Goal: Task Accomplishment & Management: Manage account settings

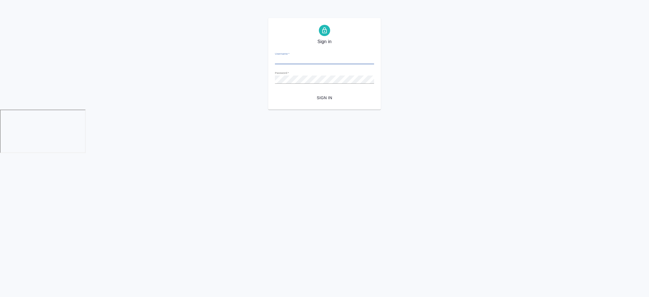
type input "i.semenets@awatera.com"
click at [319, 93] on button "Sign in" at bounding box center [324, 98] width 99 height 10
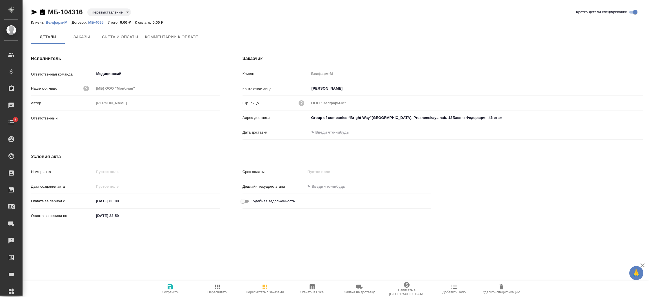
type input "Каирова Бэлла"
type input "Group of companies “Bright Way”Moscow, Presnenskaya nab. 12Башня Федерация, 46 …"
click at [140, 38] on button "Счета и оплаты" at bounding box center [120, 37] width 43 height 14
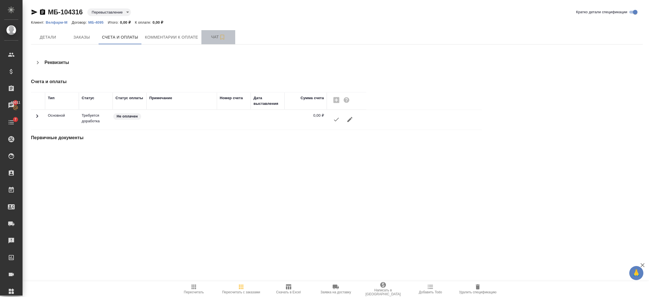
click at [207, 39] on span "Чат" at bounding box center [218, 37] width 27 height 7
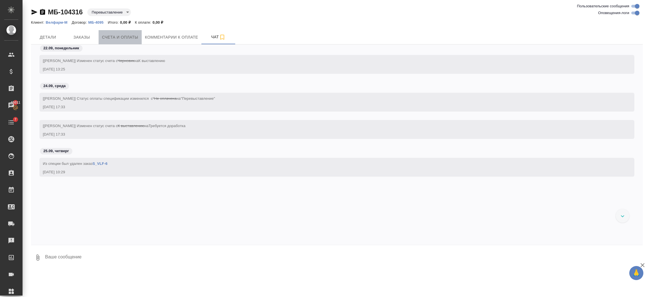
click at [133, 37] on span "Счета и оплаты" at bounding box center [120, 37] width 36 height 7
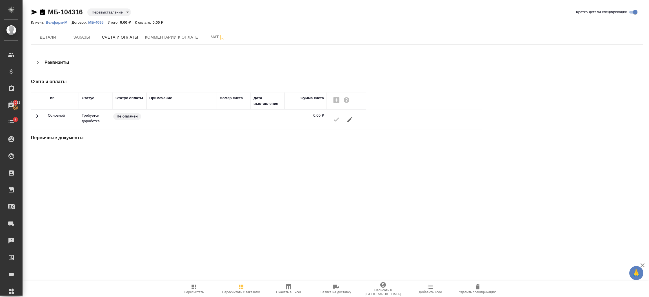
click at [347, 119] on icon "button" at bounding box center [350, 119] width 7 height 7
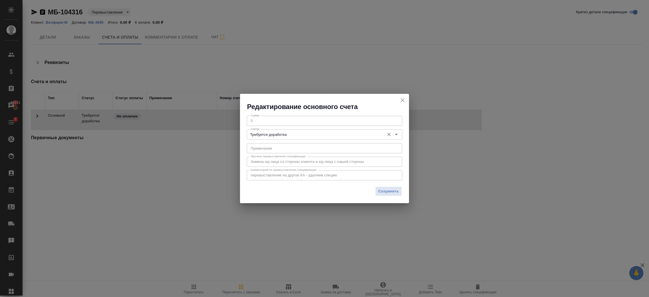
click at [275, 137] on input "Требуется доработка" at bounding box center [315, 134] width 133 height 7
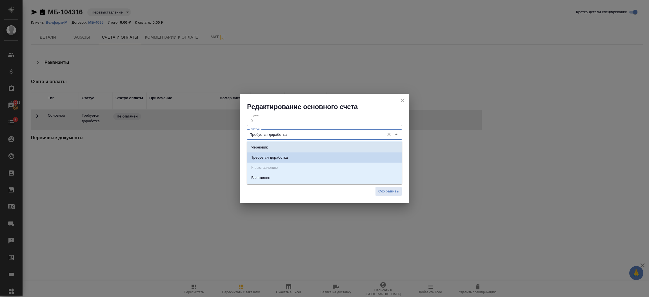
click at [271, 145] on li "Черновик" at bounding box center [325, 147] width 156 height 10
type input "Черновик"
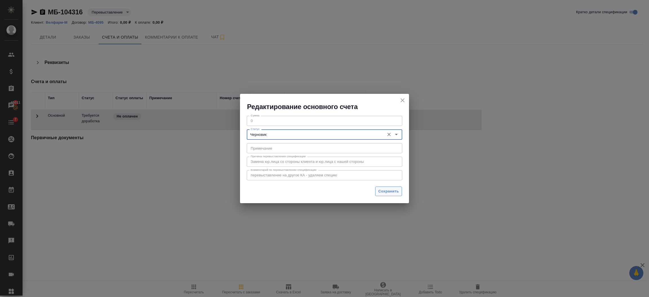
click at [381, 189] on span "Сохранить" at bounding box center [388, 191] width 21 height 6
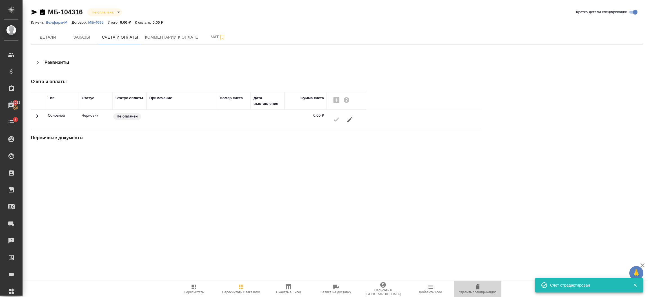
click at [479, 287] on icon "button" at bounding box center [478, 286] width 4 height 5
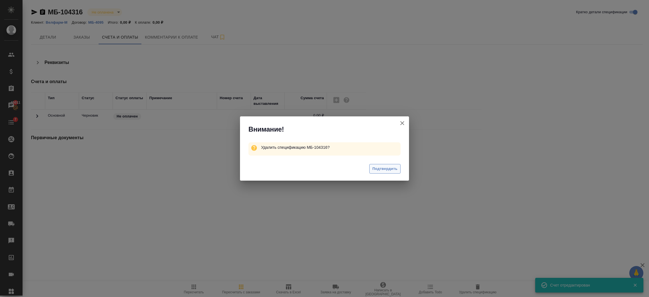
click at [386, 169] on span "Подтвердить" at bounding box center [385, 169] width 25 height 6
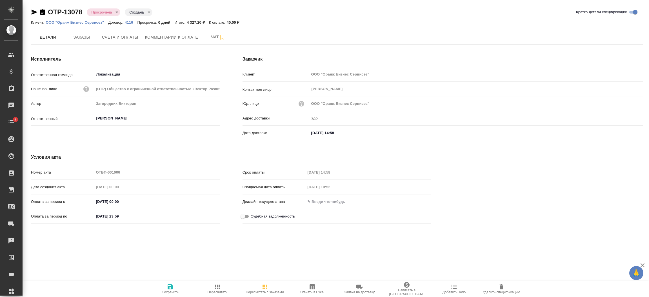
click at [104, 45] on div "Исполнитель Ответственная команда Локализация ​ Наше юр. лицо (OTP) Общество с …" at bounding box center [126, 99] width 212 height 109
click at [106, 39] on span "Счета и оплаты" at bounding box center [120, 37] width 36 height 7
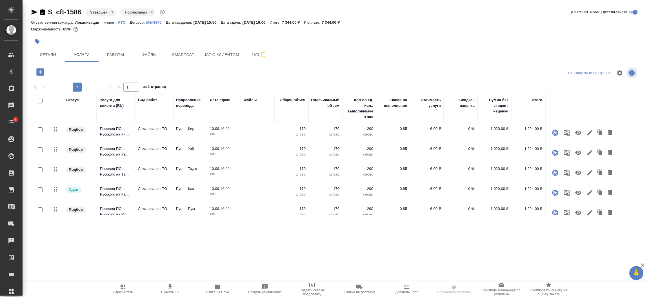
click at [102, 11] on body "🙏 .cls-1 fill:#fff; AWATERA [PERSON_NAME] Спецификации Заказы Чаты 7 Todo Проек…" at bounding box center [324, 171] width 649 height 342
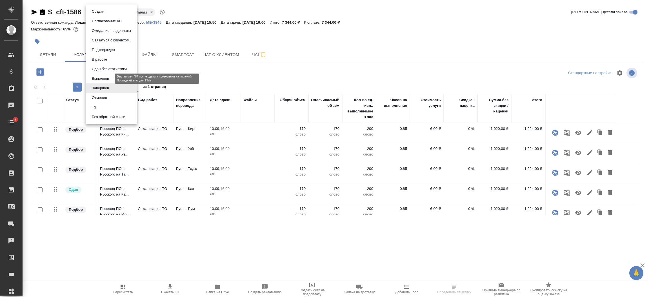
click at [103, 77] on button "Выполнен" at bounding box center [100, 79] width 21 height 6
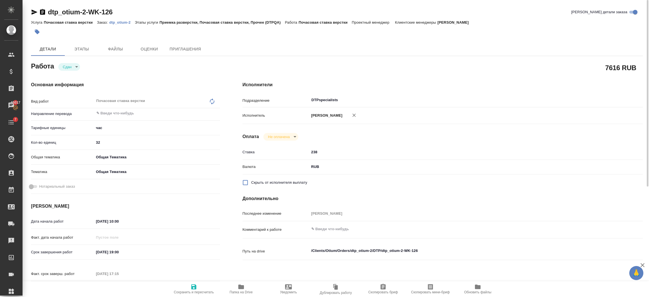
click at [40, 11] on icon "button" at bounding box center [42, 12] width 5 height 6
click at [124, 20] on link "dtp_otium-2" at bounding box center [122, 22] width 26 height 5
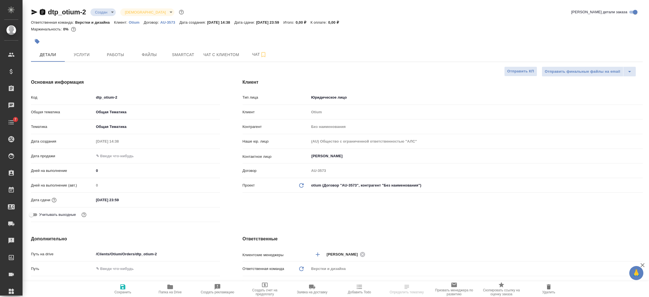
select select "RU"
click at [42, 13] on icon "button" at bounding box center [42, 12] width 5 height 6
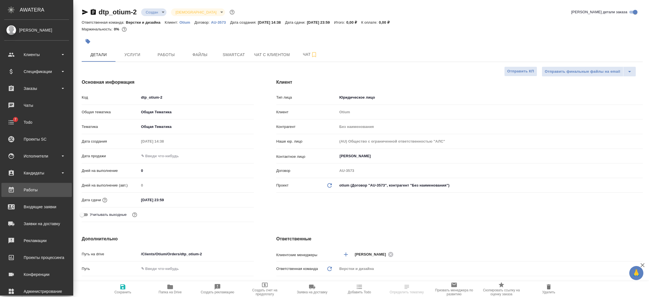
click at [36, 192] on div "Работы" at bounding box center [36, 190] width 65 height 8
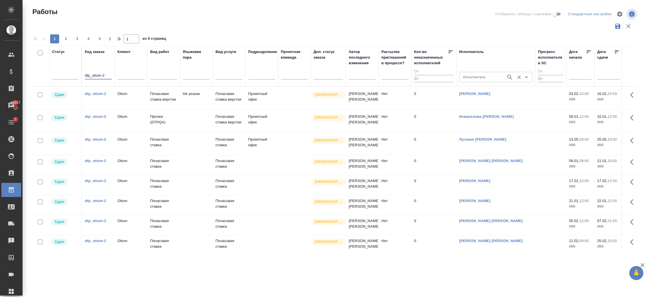
click at [491, 73] on div "Исполнитель" at bounding box center [495, 77] width 73 height 10
type input "dtp_otium-2"
type input "Ковтун"
click at [505, 75] on div "Ковтун Исполнитель" at bounding box center [495, 77] width 73 height 10
click at [507, 76] on icon "button" at bounding box center [510, 77] width 7 height 7
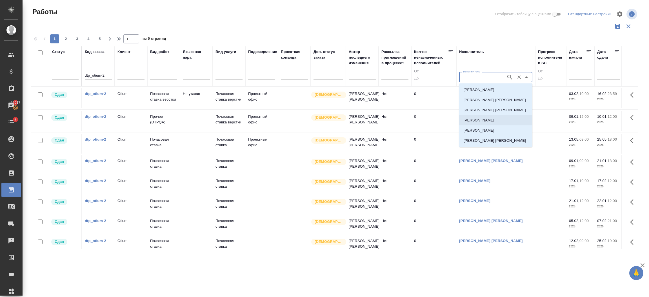
click at [486, 117] on li "Ковтун Светлана Игоревна" at bounding box center [495, 120] width 73 height 10
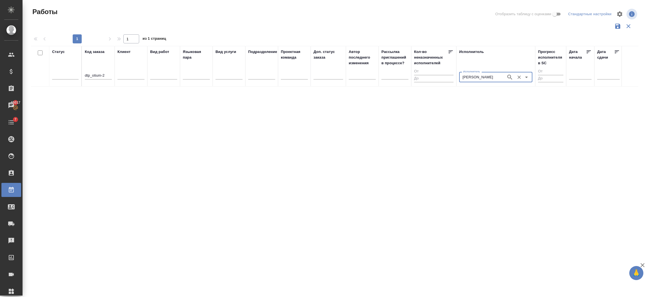
type input "Ковтун Светлана Игоревна"
click at [518, 76] on icon "Очистить" at bounding box center [520, 77] width 6 height 6
click at [483, 77] on input "Исполнитель" at bounding box center [482, 77] width 43 height 7
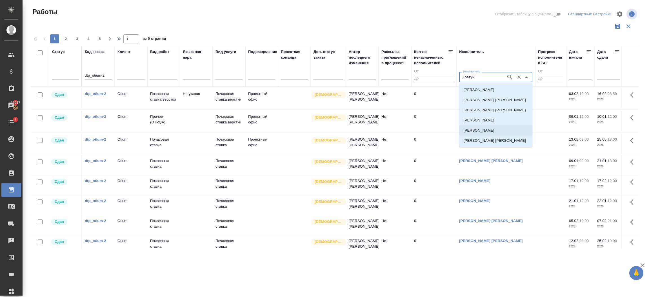
click at [478, 130] on p "Ковтун Светлана" at bounding box center [479, 131] width 31 height 6
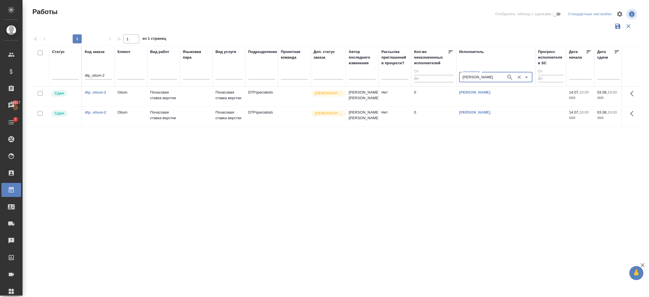
type input "Ковтун Светлана"
click at [520, 76] on icon "Очистить" at bounding box center [520, 77] width 6 height 6
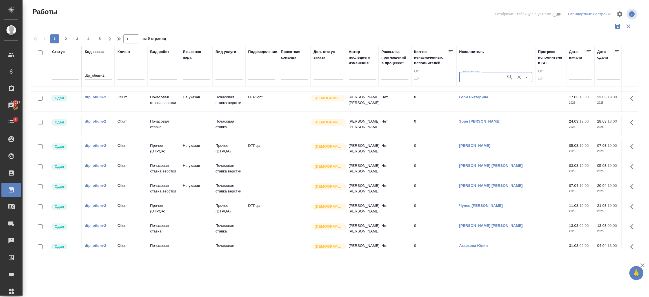
scroll to position [380, 0]
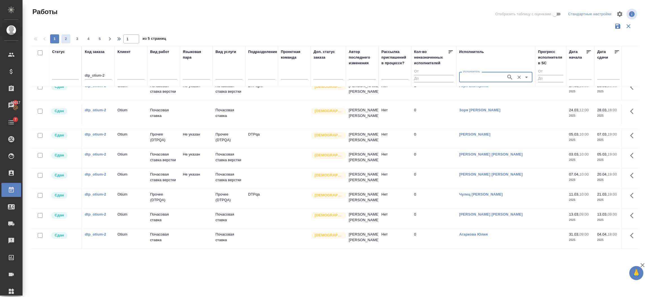
click at [67, 36] on span "2" at bounding box center [65, 39] width 9 height 6
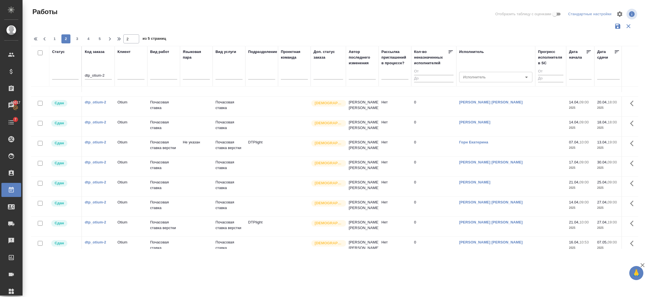
scroll to position [0, 0]
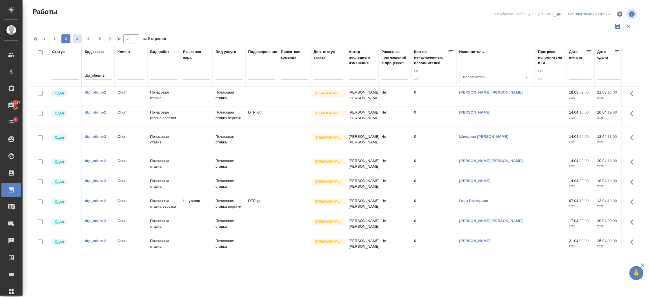
click at [74, 36] on span "3" at bounding box center [77, 39] width 9 height 6
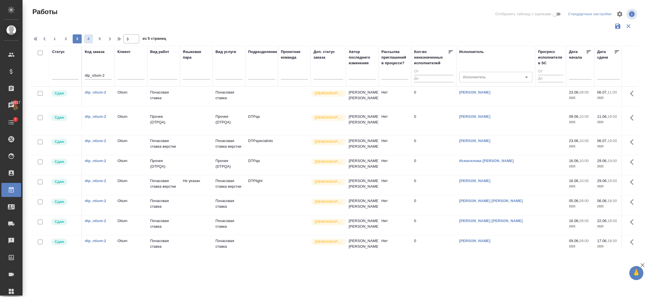
click at [92, 37] on span "4" at bounding box center [88, 39] width 9 height 6
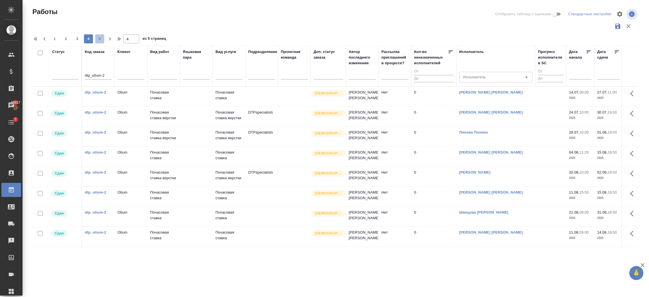
click at [102, 37] on span "5" at bounding box center [99, 39] width 9 height 6
type input "5"
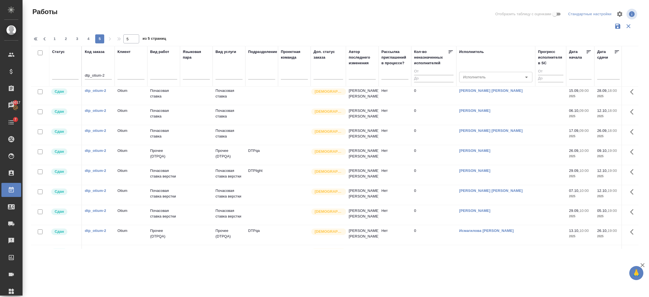
scroll to position [108, 0]
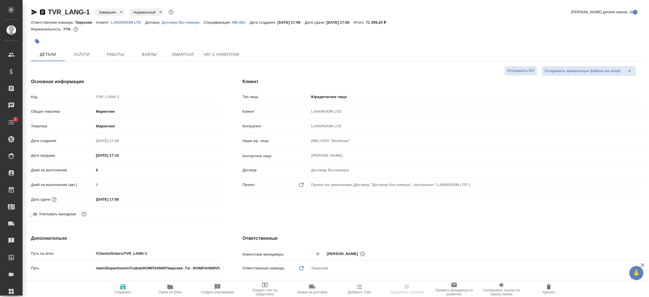
select select "RU"
click at [235, 21] on p "МБ-863" at bounding box center [240, 22] width 17 height 4
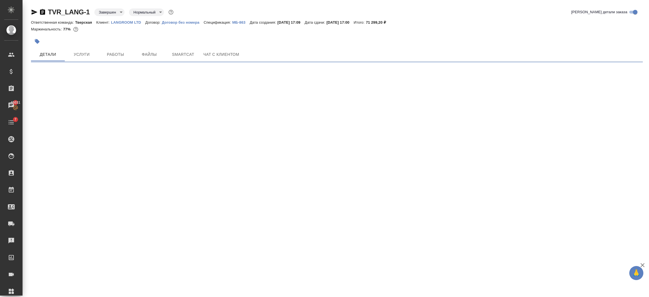
select select "RU"
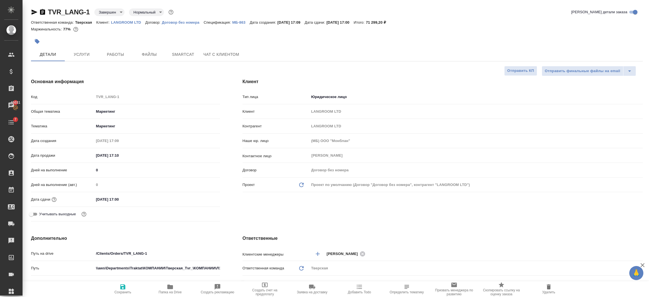
type textarea "x"
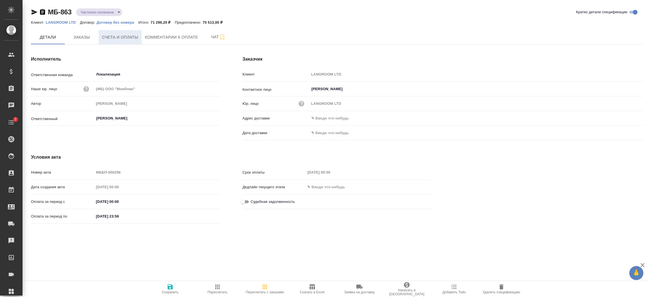
click at [138, 37] on span "Счета и оплаты" at bounding box center [120, 37] width 36 height 7
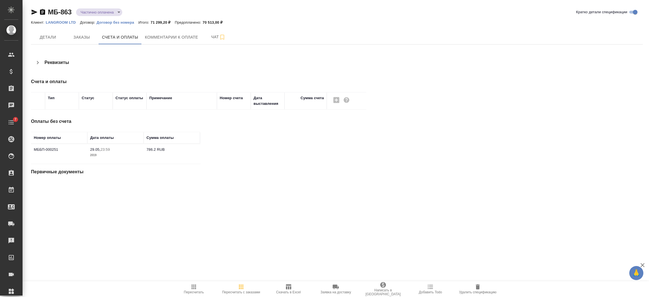
click at [120, 177] on div "Первичные документы" at bounding box center [337, 173] width 612 height 18
